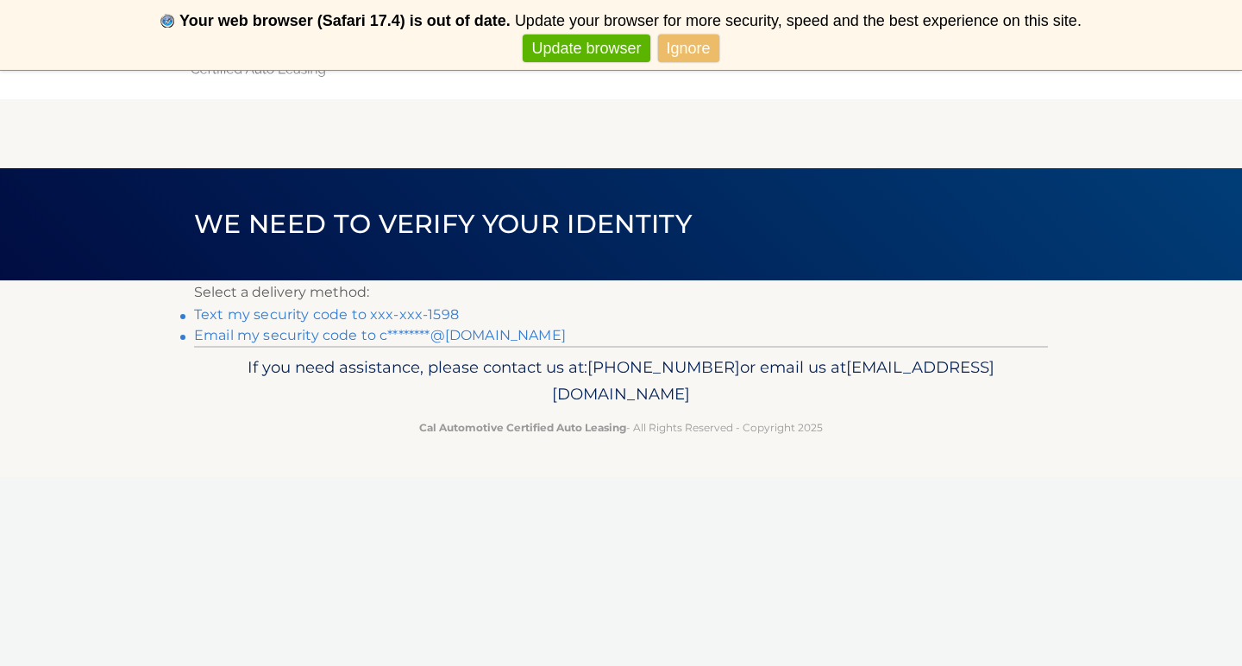
click at [404, 316] on link "Text my security code to xxx-xxx-1598" at bounding box center [326, 314] width 265 height 16
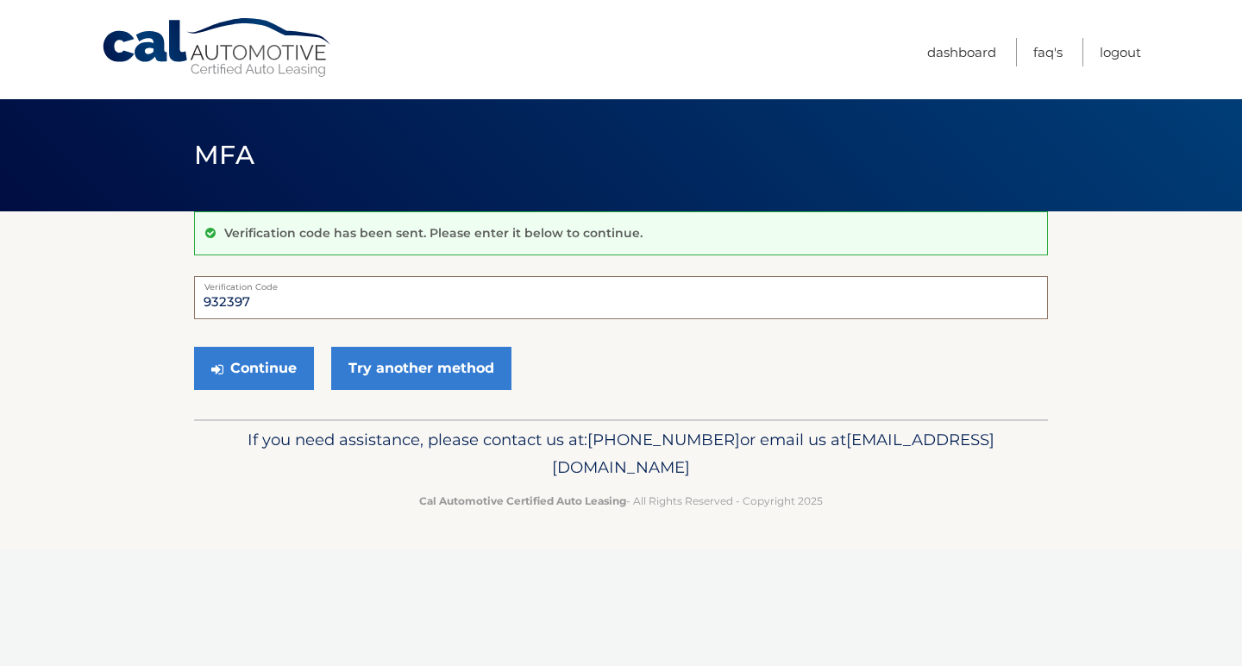
type input "932397"
click at [254, 367] on button "Continue" at bounding box center [254, 368] width 120 height 43
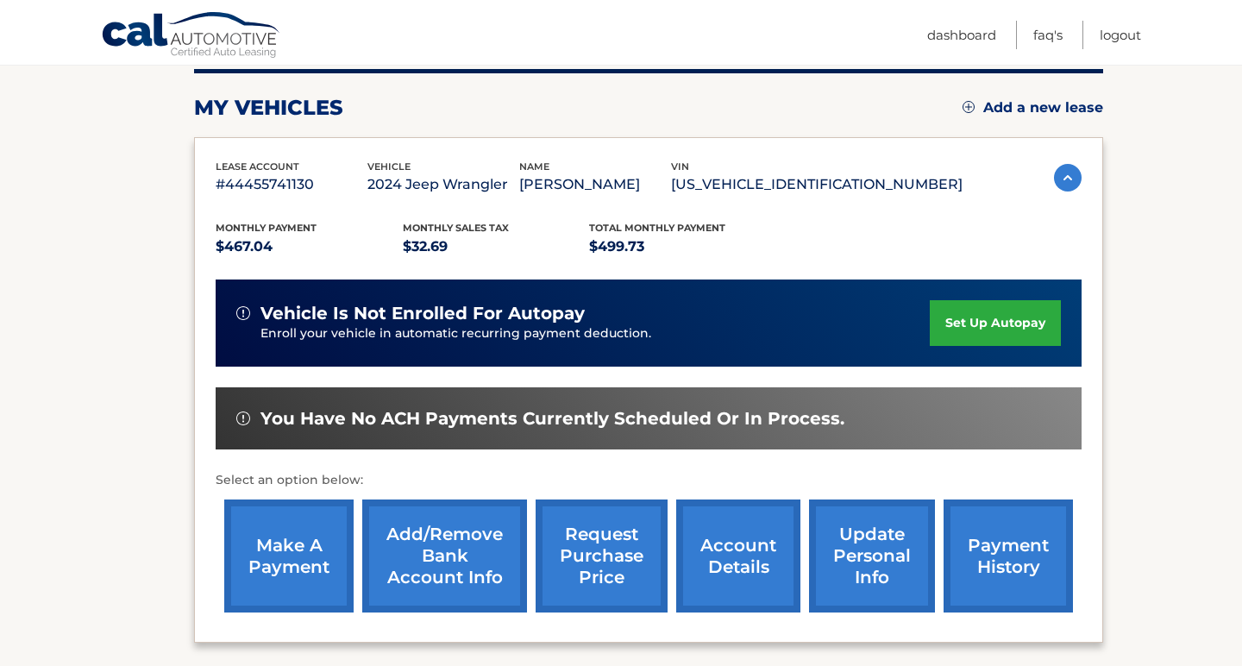
scroll to position [251, 0]
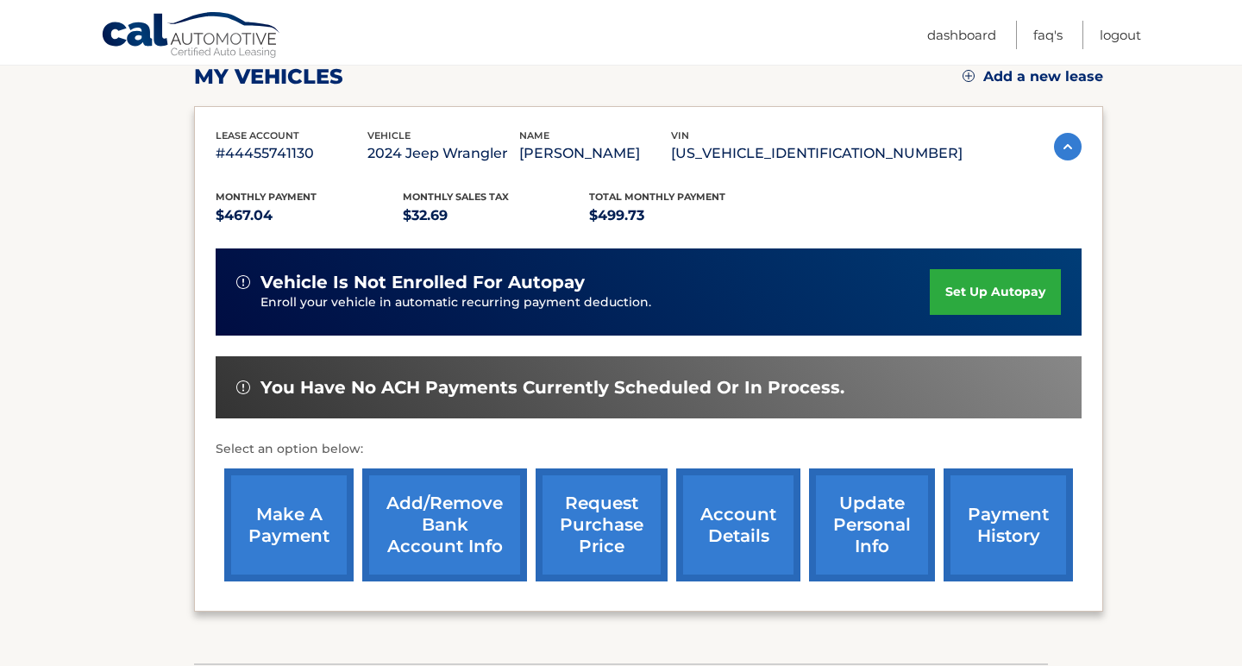
click at [287, 519] on link "make a payment" at bounding box center [288, 524] width 129 height 113
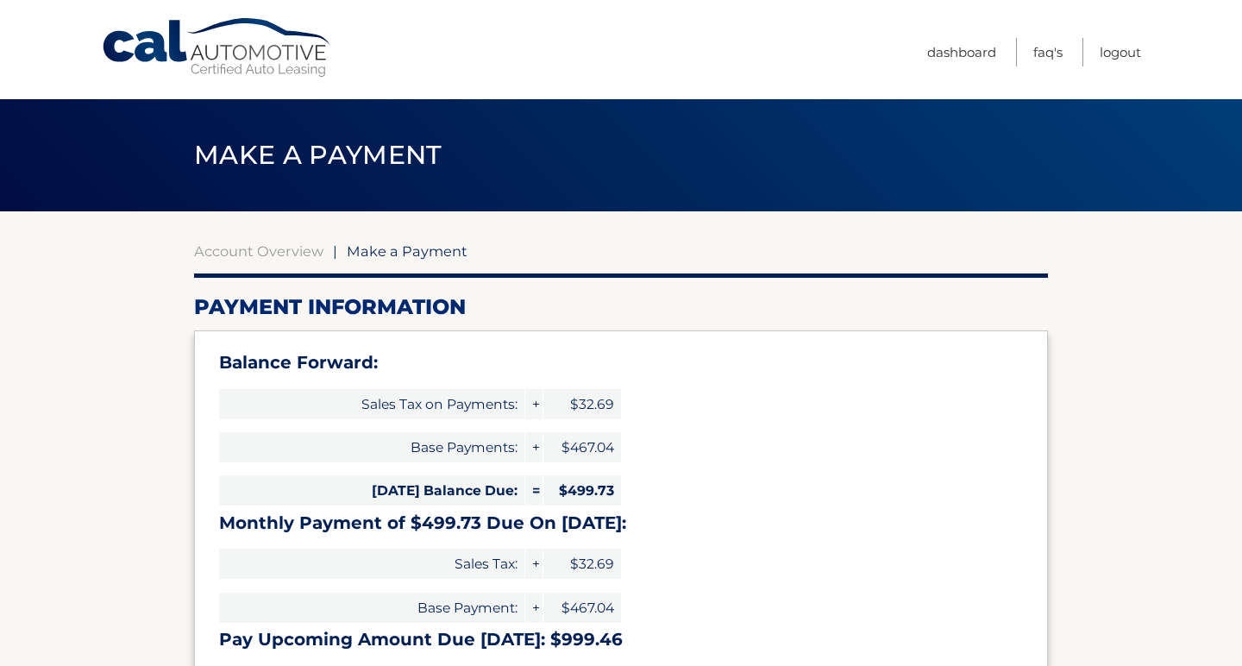
select select "ZWU4ZWUyMzUtNTNkMC00YmE0LWIwNzQtNjUxZGJjYjdhZmZi"
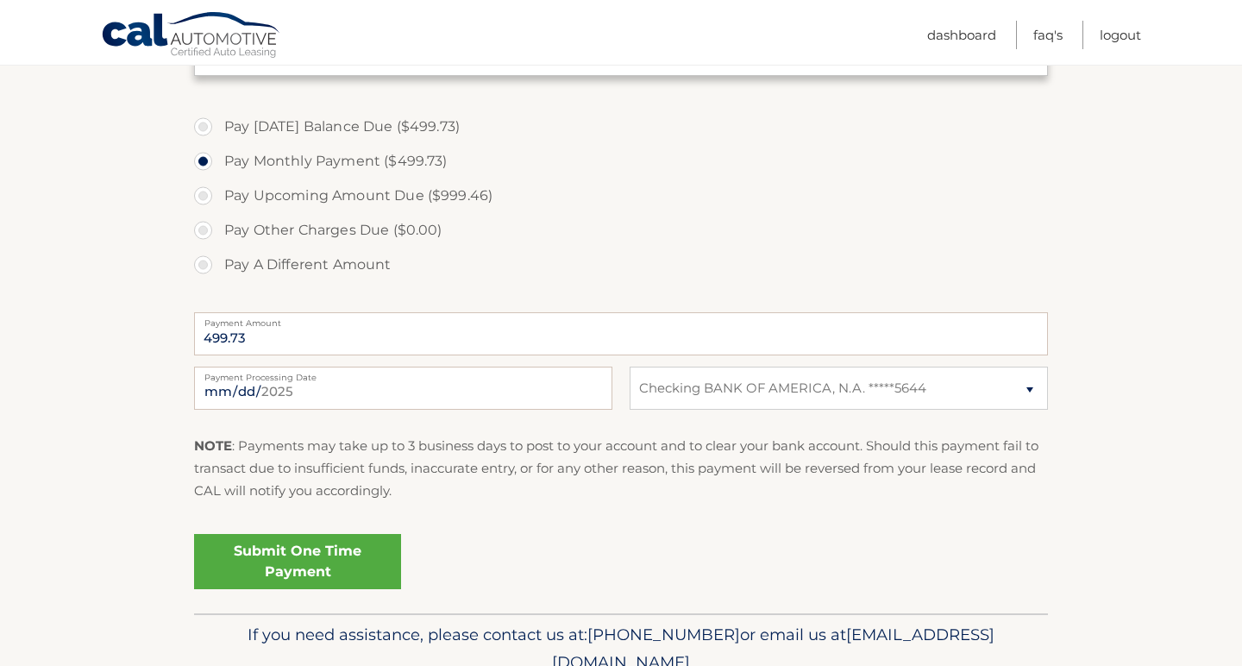
scroll to position [608, 0]
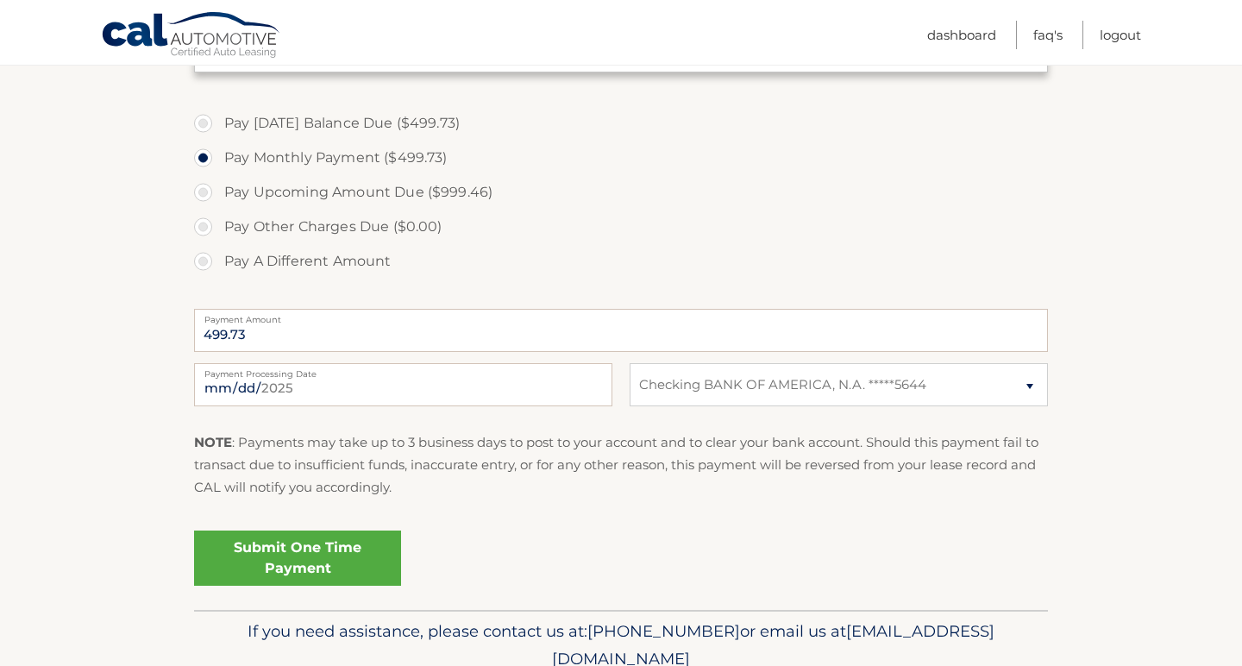
click at [290, 556] on link "Submit One Time Payment" at bounding box center [297, 557] width 207 height 55
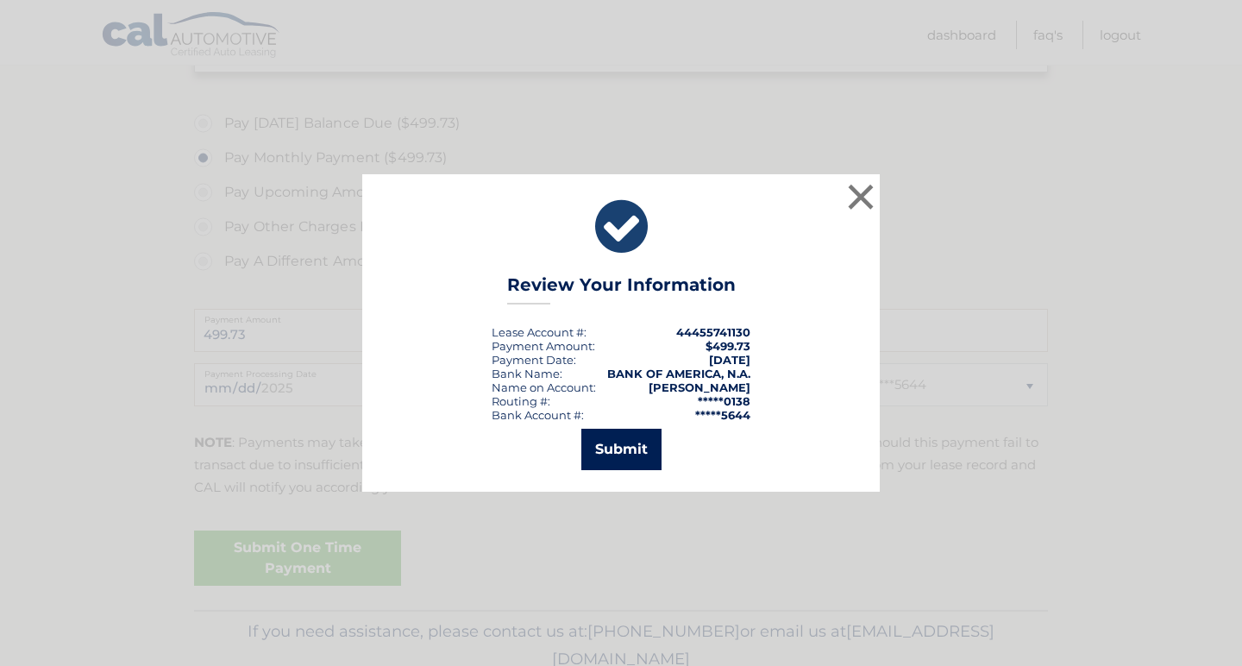
click at [623, 447] on button "Submit" at bounding box center [621, 449] width 80 height 41
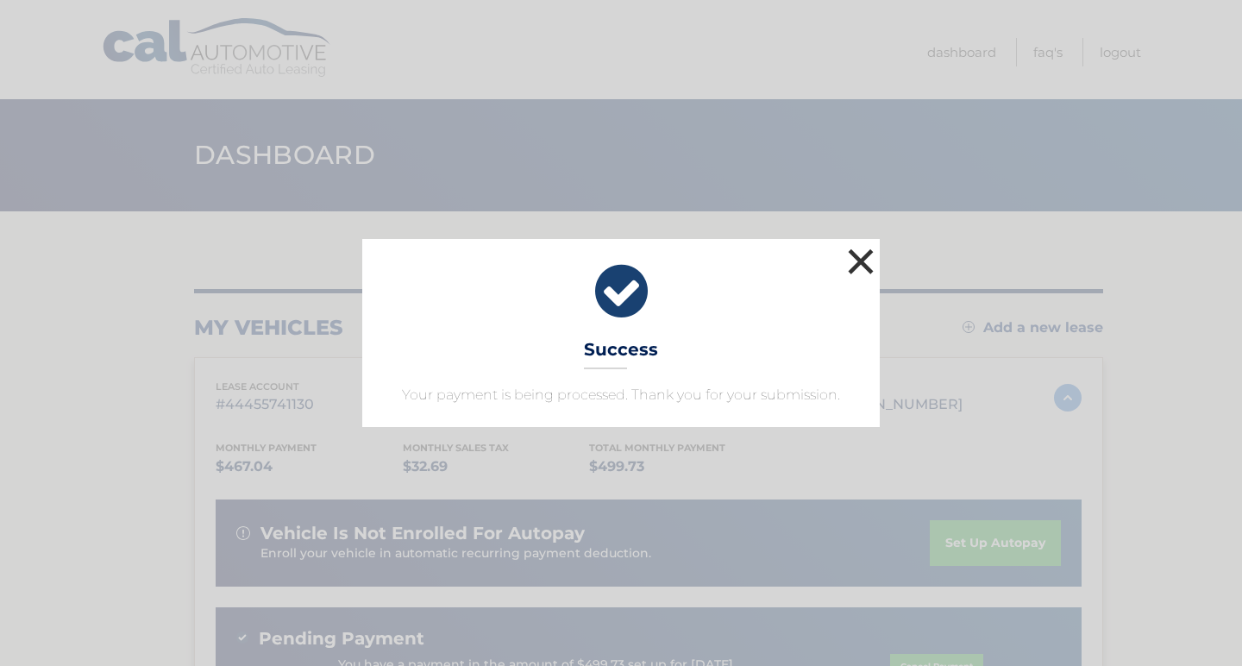
click at [865, 267] on button "×" at bounding box center [861, 261] width 35 height 35
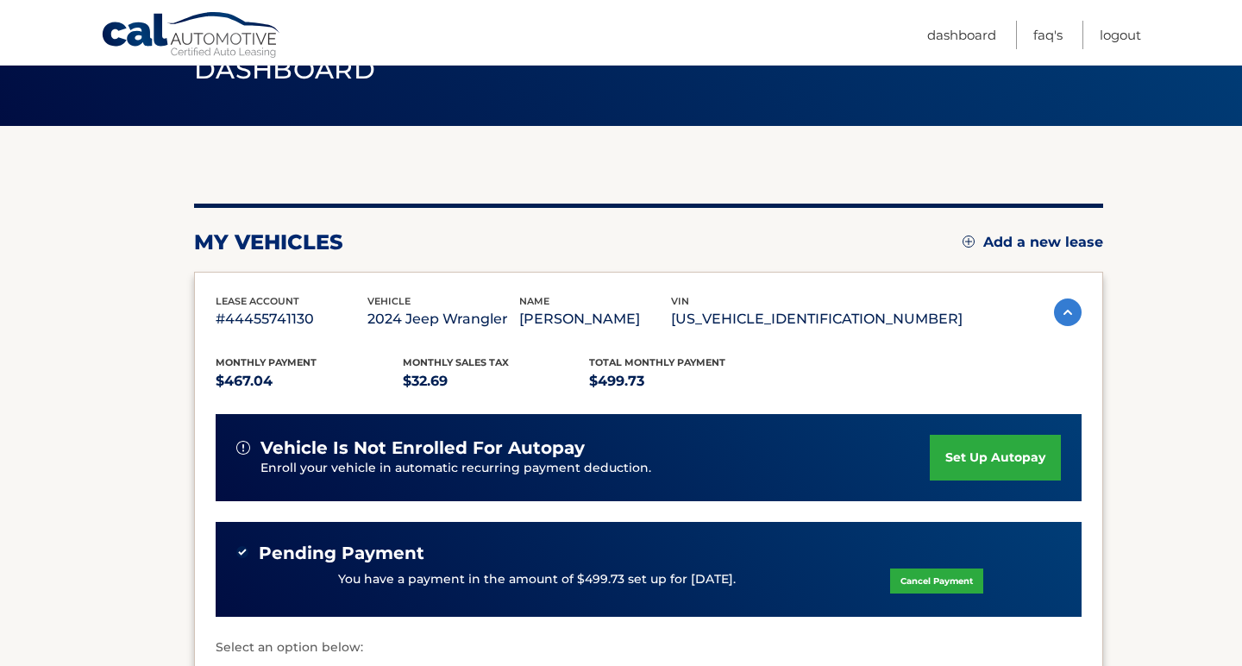
scroll to position [60, 0]
